Goal: Navigation & Orientation: Find specific page/section

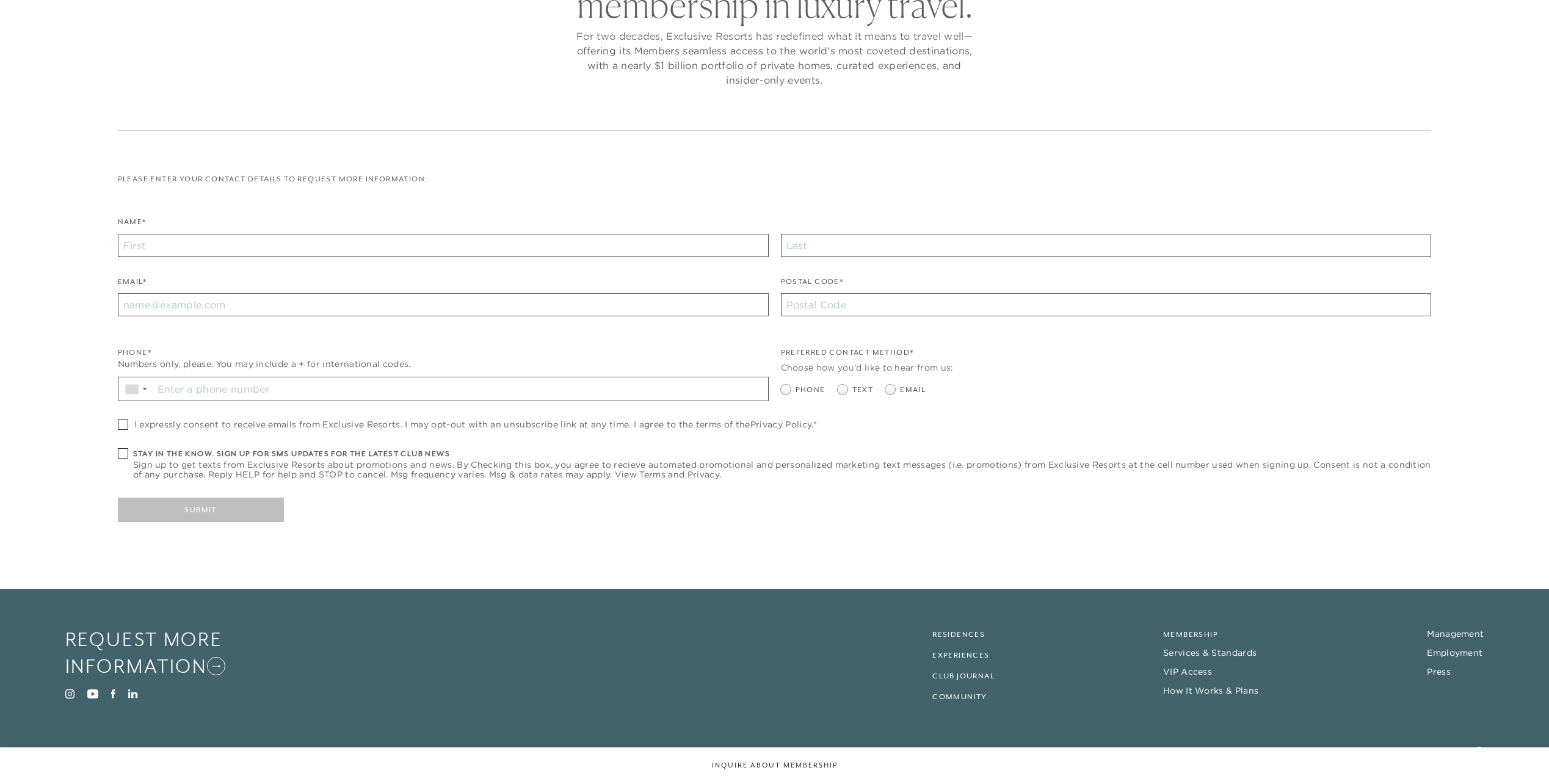
scroll to position [164, 0]
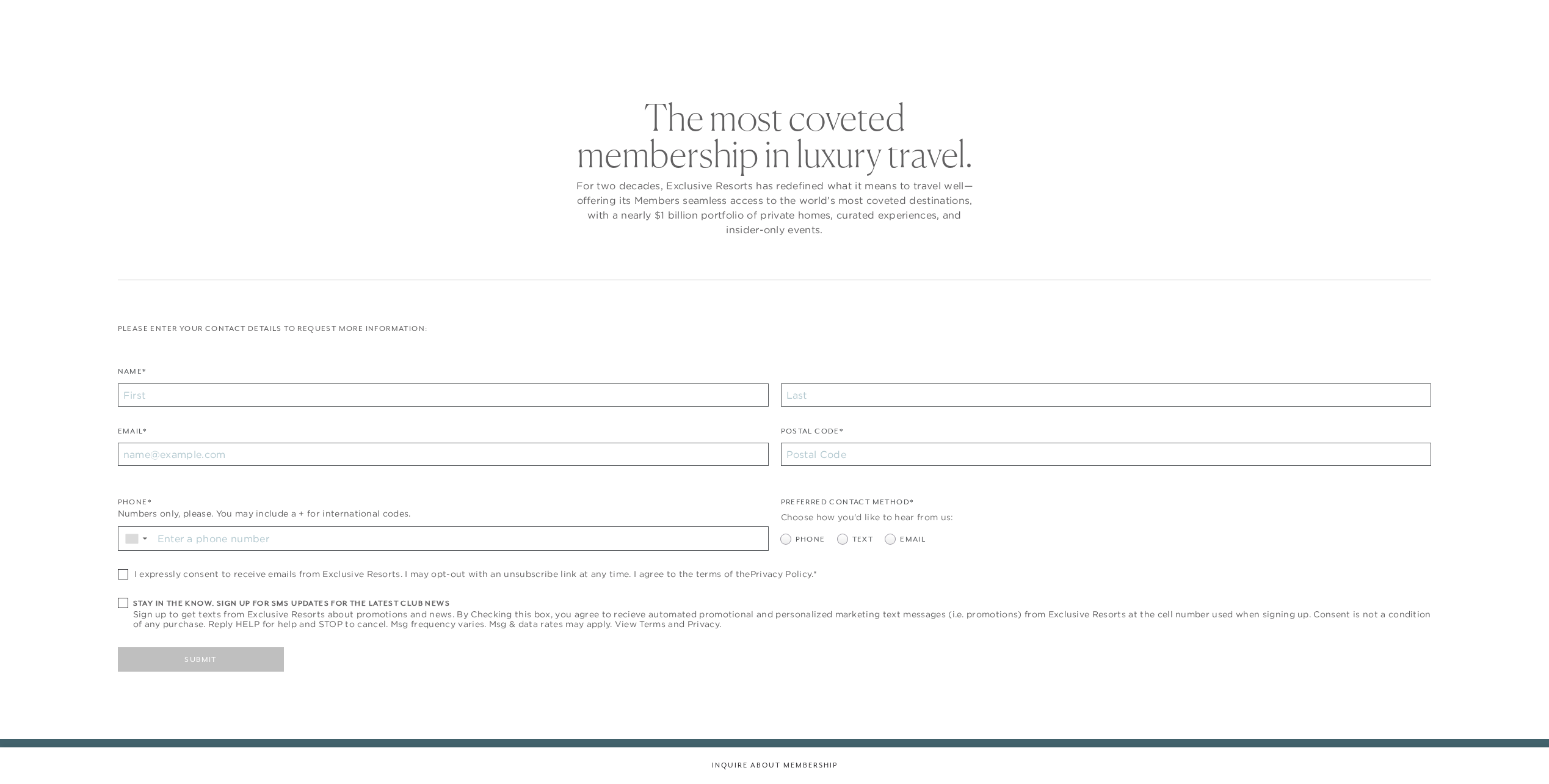
checkbox input "false"
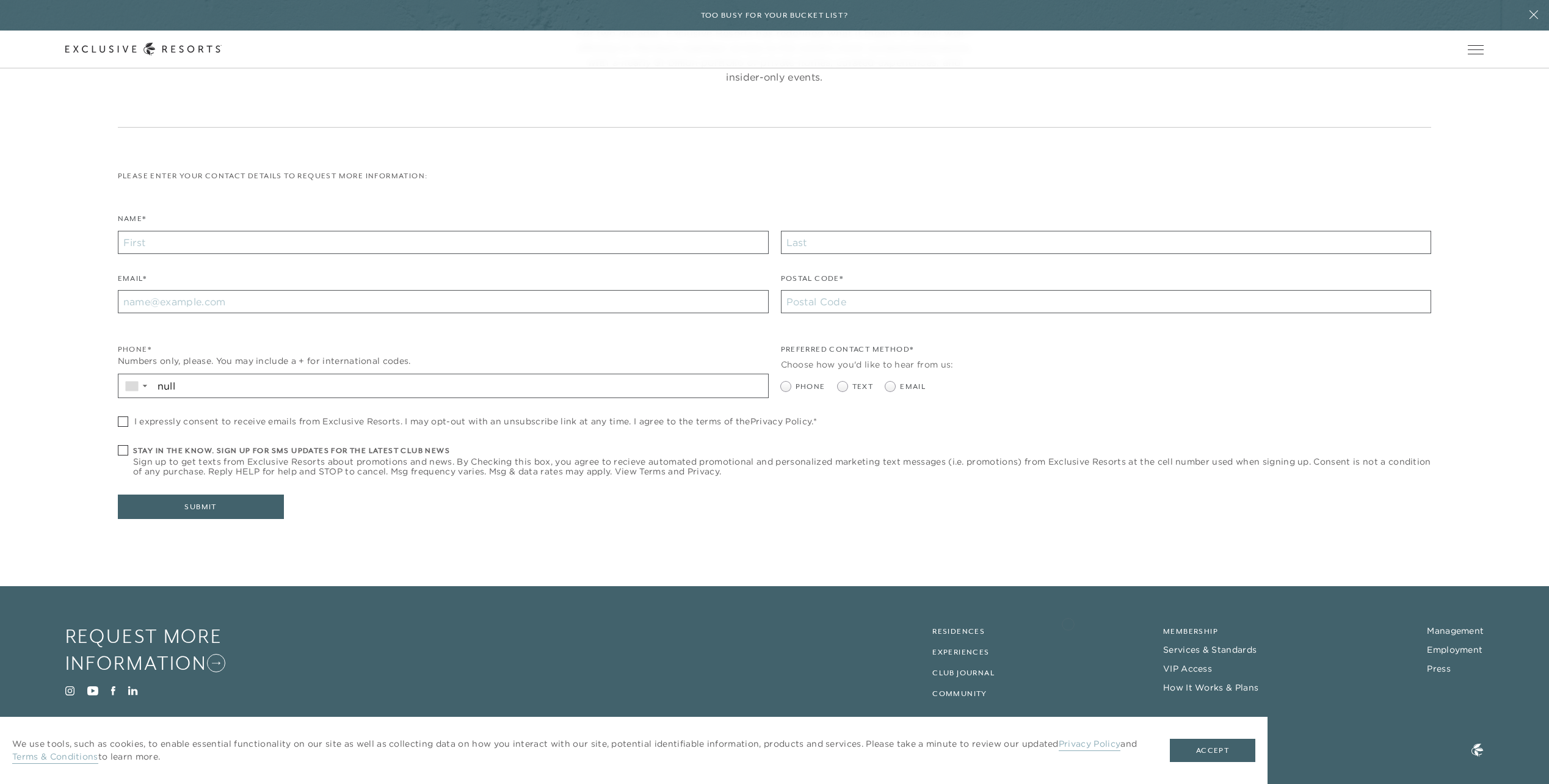
scroll to position [195, 0]
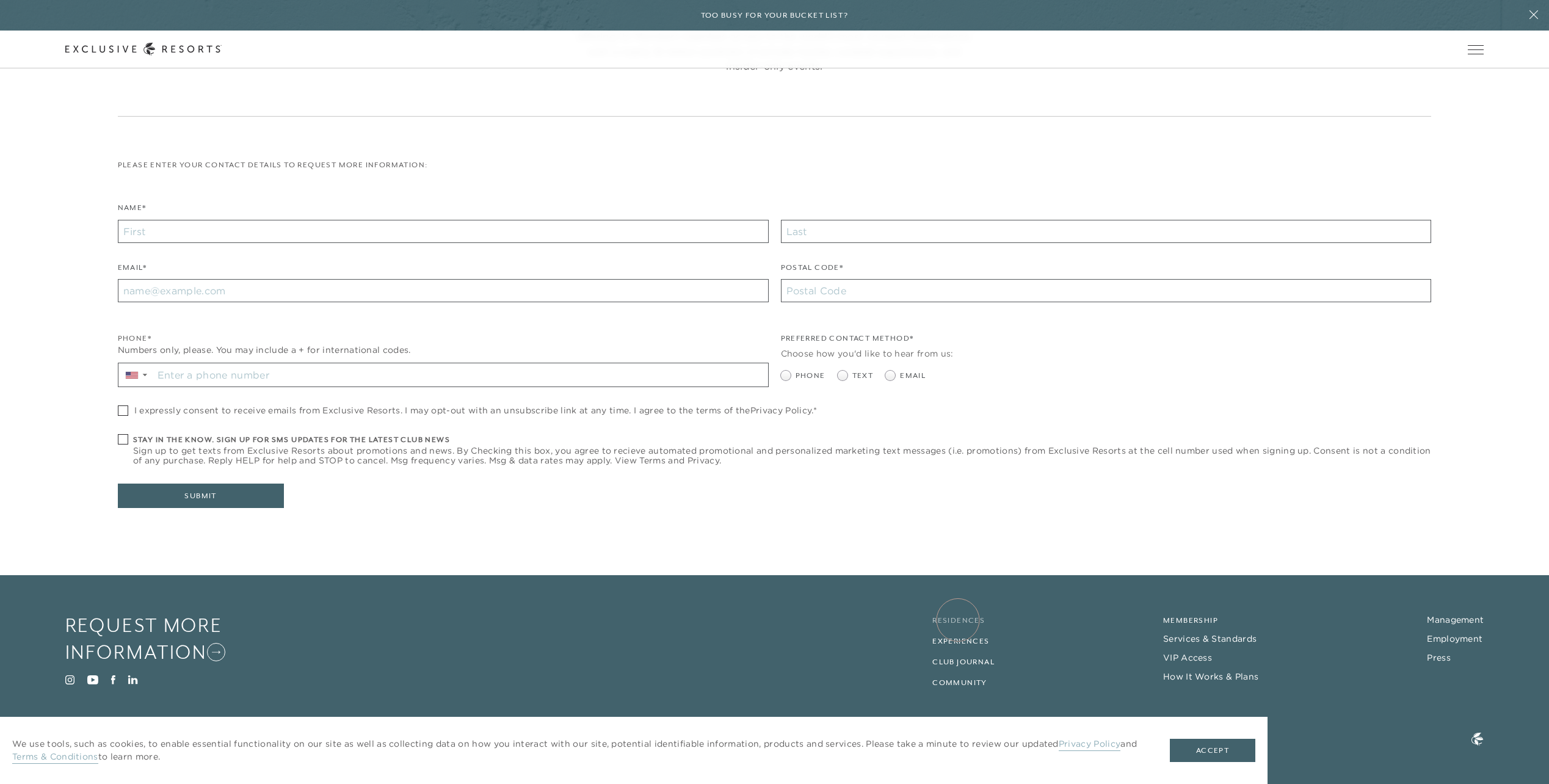
click at [959, 620] on link "Residences" at bounding box center [958, 620] width 52 height 9
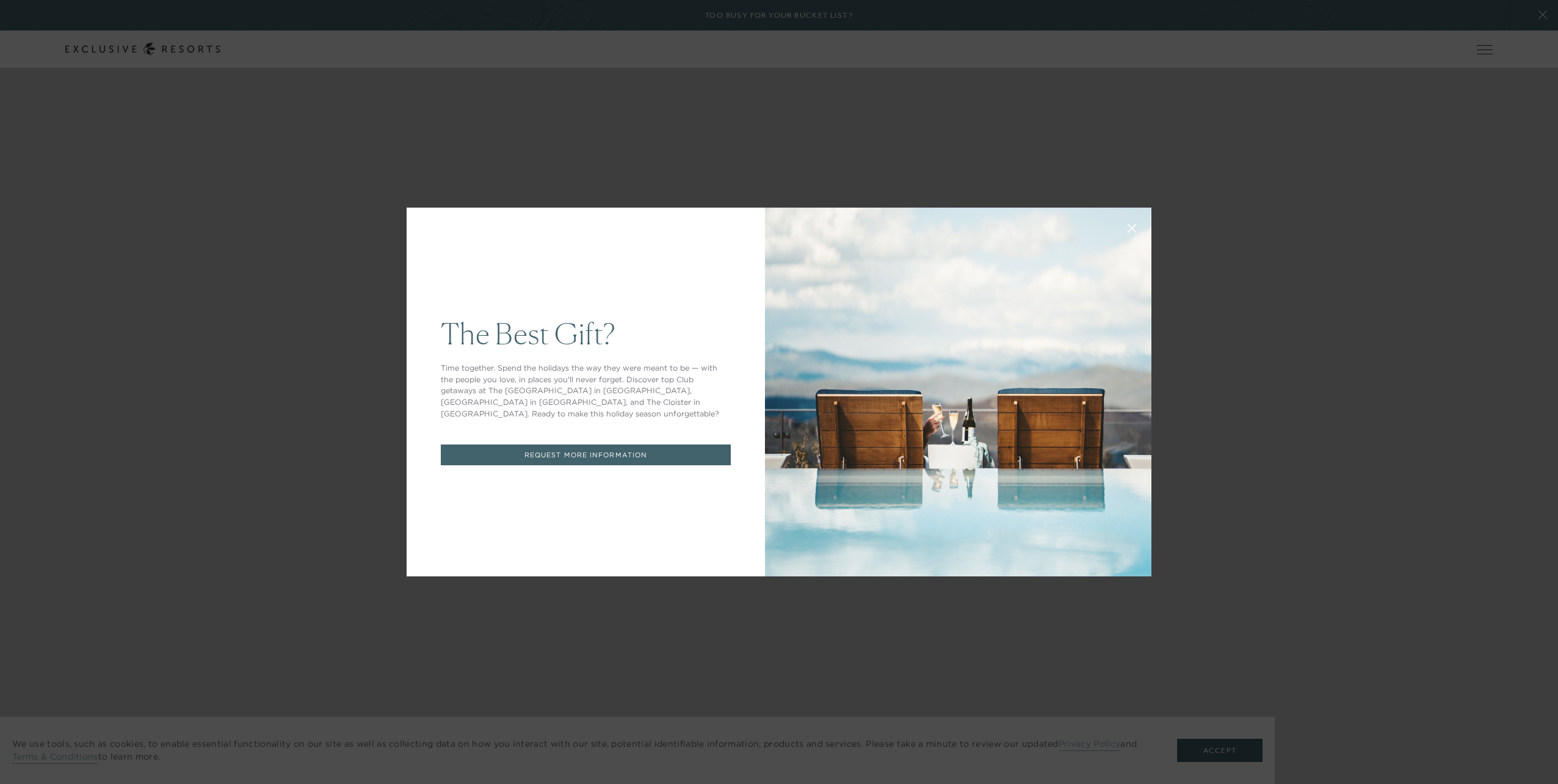
click at [1122, 223] on button at bounding box center [1132, 227] width 29 height 29
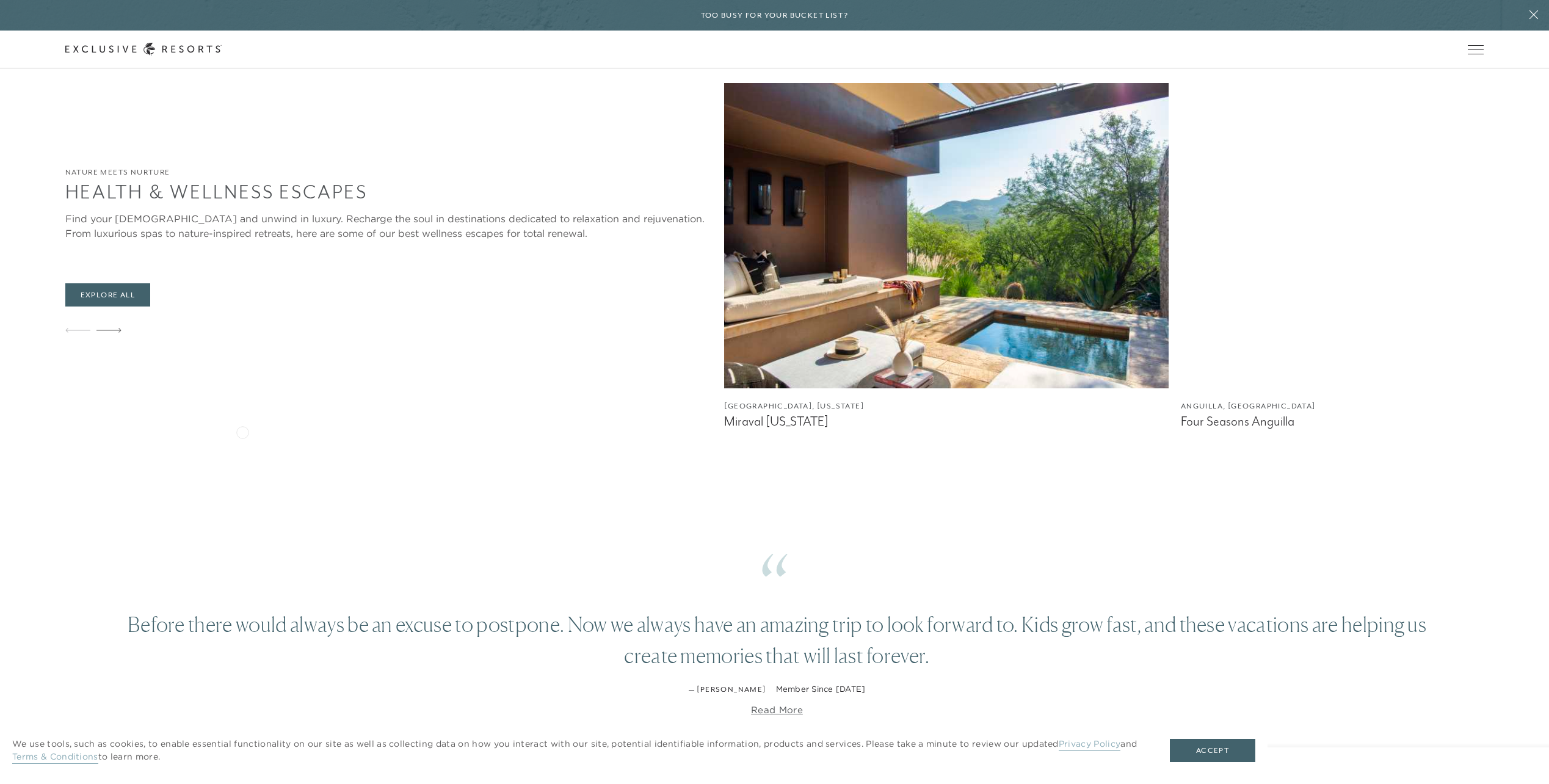
scroll to position [1465, 0]
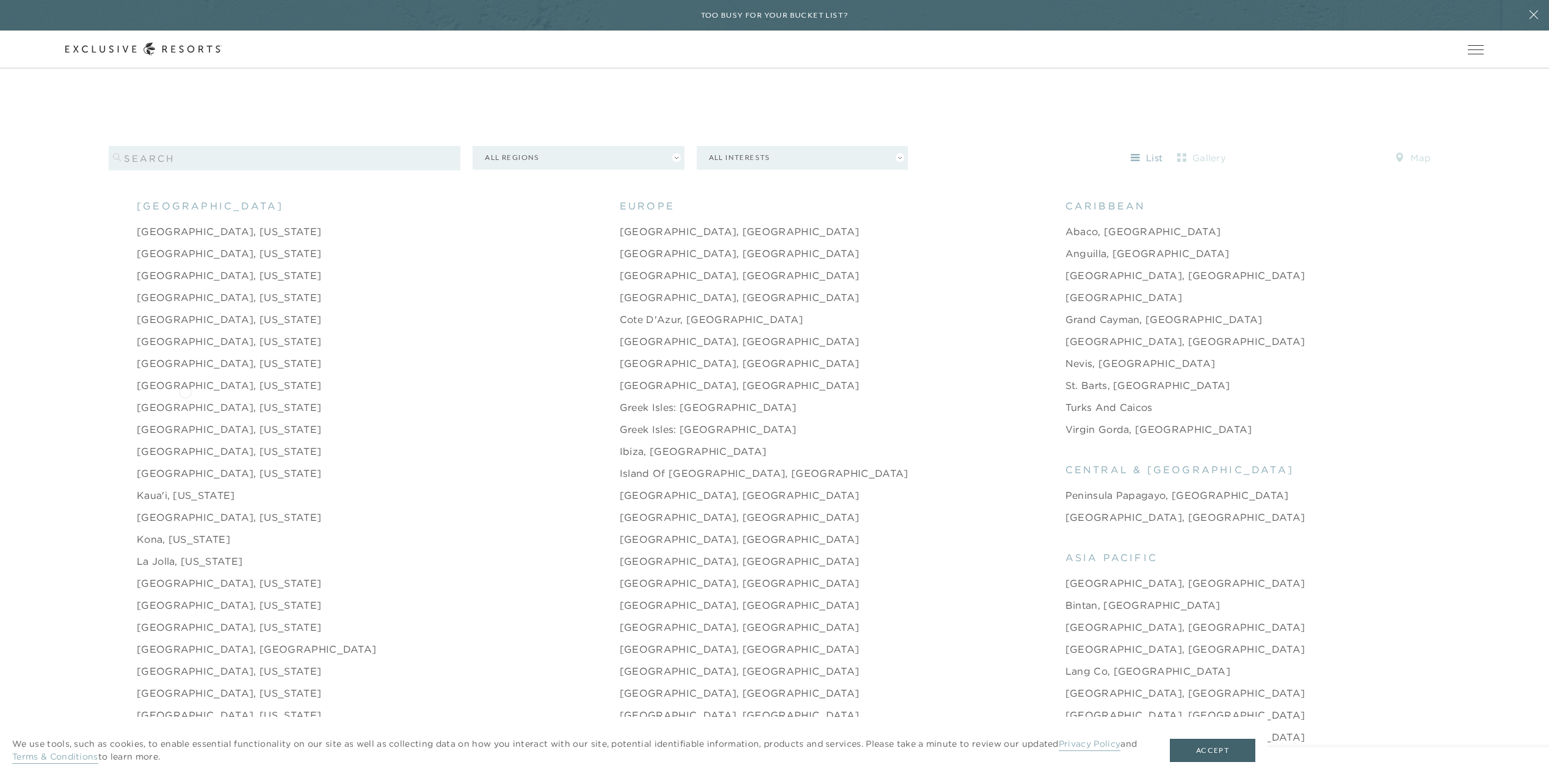
click at [185, 400] on link "[GEOGRAPHIC_DATA], [US_STATE]" at bounding box center [229, 407] width 185 height 15
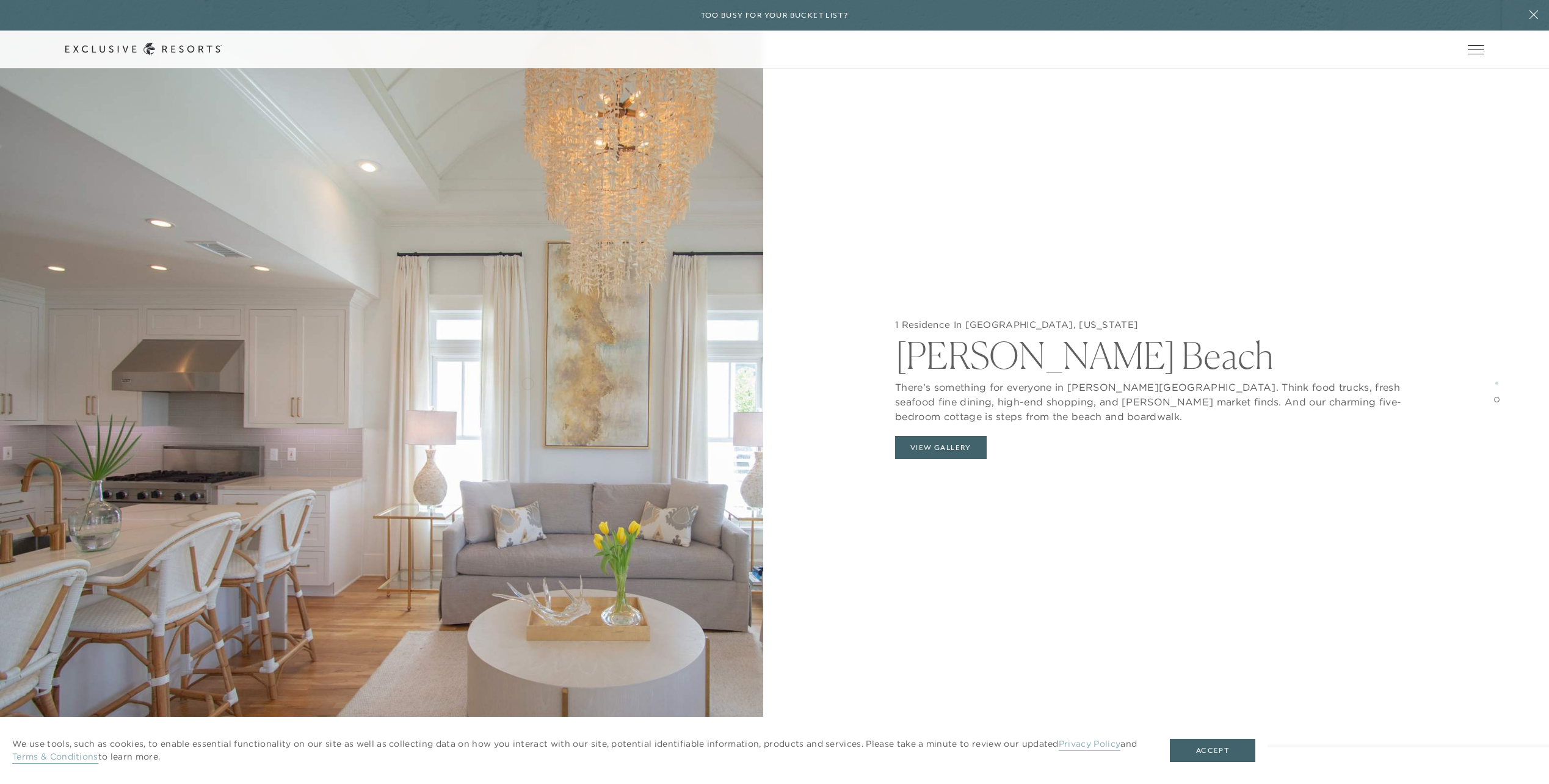
scroll to position [2747, 0]
